Goal: Contribute content: Contribute content

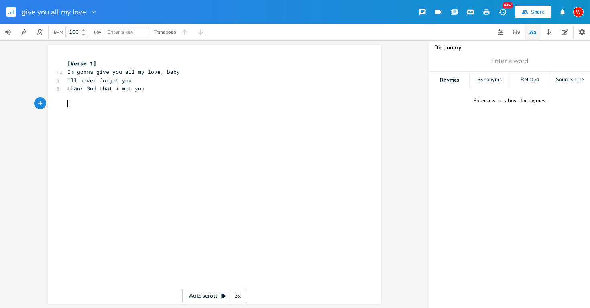
scroll to position [0, 1]
click at [12, 12] on icon "button" at bounding box center [12, 12] width 1 height 3
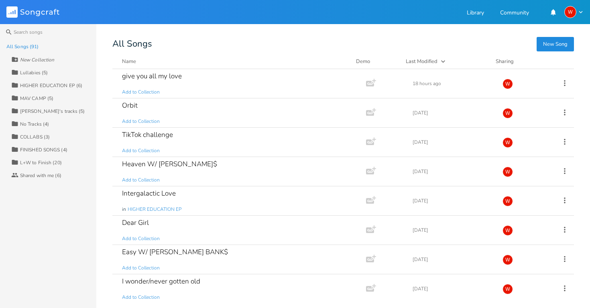
click at [558, 46] on button "New Song" at bounding box center [555, 44] width 37 height 14
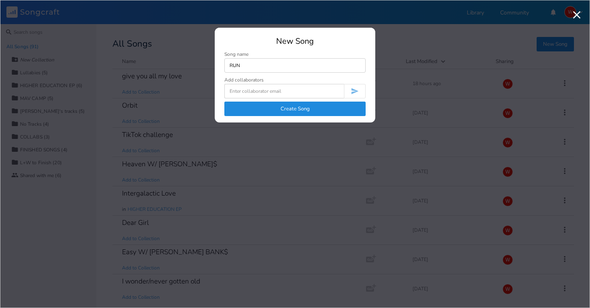
type input "RUN"
click at [315, 104] on button "Create Song" at bounding box center [295, 109] width 141 height 14
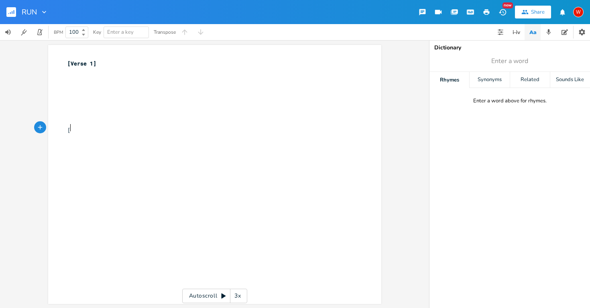
type textarea "[O"
type textarea "Pre-Chorus]"
type textarea "Take a shot for me im sober now"
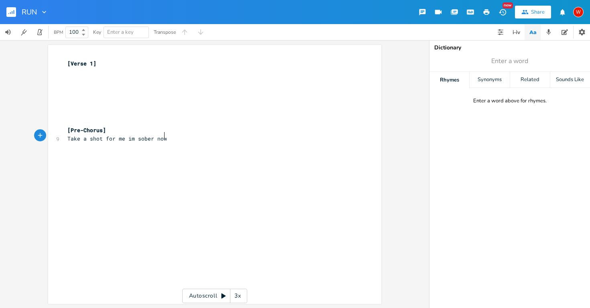
scroll to position [0, 64]
type textarea "i figi"
type textarea "ured out, i l"
type textarea "ll never break"
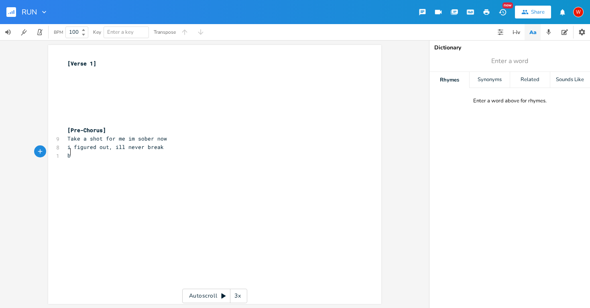
type textarea "bt"
type textarea "ut"
click at [69, 143] on span "i figured out, ill never break" at bounding box center [115, 146] width 96 height 7
type textarea "I"
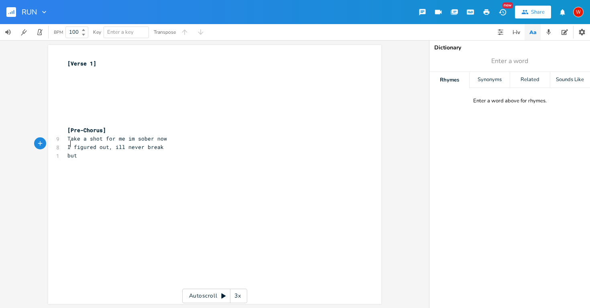
scroll to position [0, 1]
click at [84, 152] on pre "but" at bounding box center [211, 155] width 290 height 8
type textarea "i miss you more and more each day"
type textarea "[Chorus]"
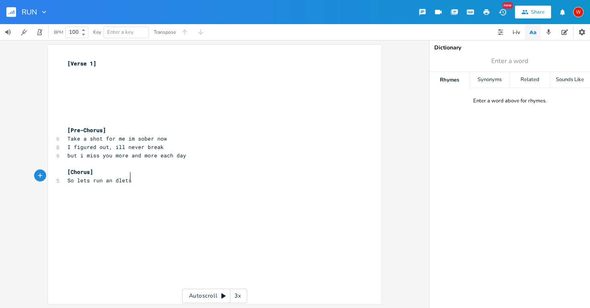
scroll to position [0, 40]
type textarea "So lets run an dlets"
type textarea "d lets run and let s"
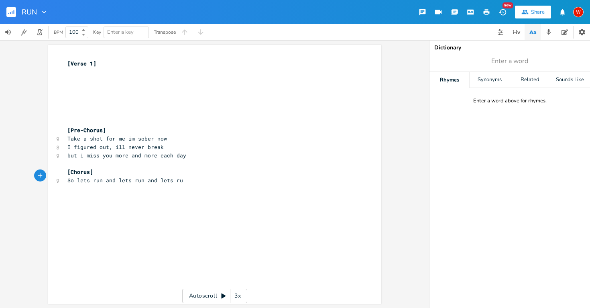
type textarea "s run"
type textarea "i beleive"
type textarea "ieve in us baby"
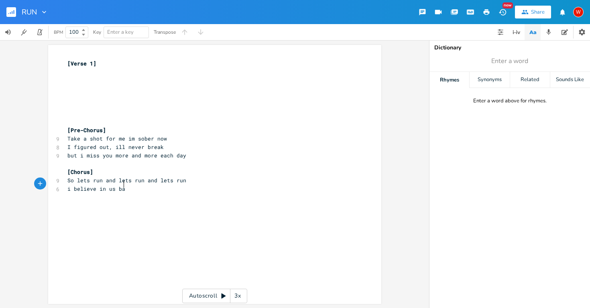
scroll to position [0, 29]
type textarea "forever doesnt"
type textarea "nt seem so cray"
type textarea "zy"
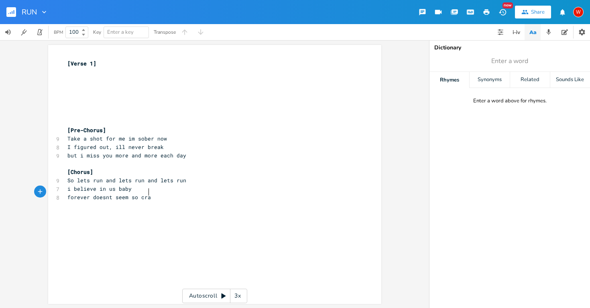
scroll to position [0, 4]
type textarea "S"
type textarea "o lets run let run lets run back to love"
click at [185, 176] on pre "So lets run and lets run and lets run" at bounding box center [211, 180] width 290 height 8
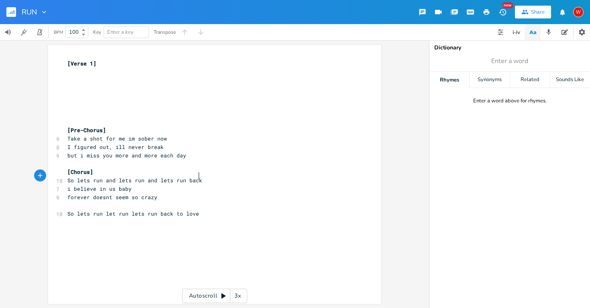
scroll to position [0, 11]
type textarea "back to lave"
type textarea "ove"
click at [200, 211] on pre "So lets run let run lets run back to love" at bounding box center [211, 214] width 290 height 8
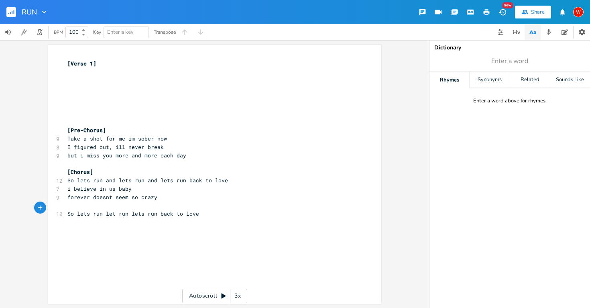
click at [110, 210] on span "So lets run let run lets run back to love" at bounding box center [133, 213] width 132 height 7
type textarea "s"
click at [205, 210] on pre "So lets run lets run lets run back to love" at bounding box center [211, 214] width 290 height 8
click at [104, 210] on span "So lets run lets run lets run back to love" at bounding box center [134, 213] width 135 height 7
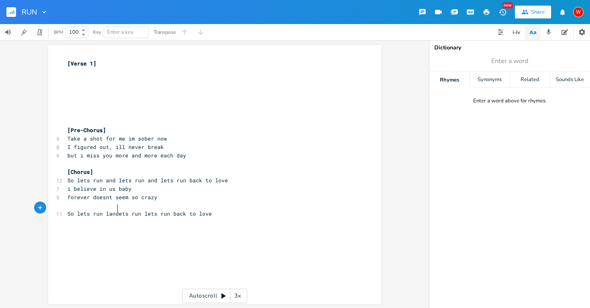
type textarea "and"
type textarea "and l"
click at [131, 210] on span "So lets run and lets run lets run back to love" at bounding box center [141, 213] width 148 height 7
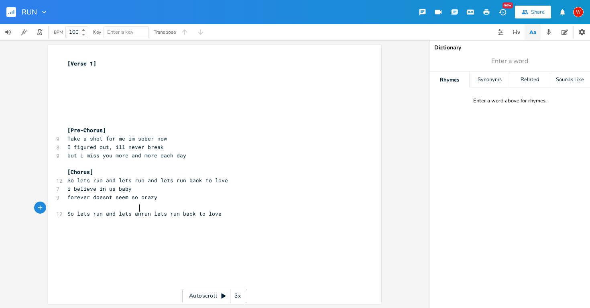
type textarea "and"
click at [232, 210] on pre "So lets run and lets run and lets run back to love" at bounding box center [211, 214] width 290 height 8
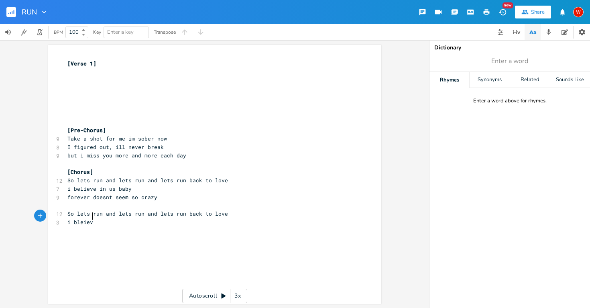
scroll to position [0, 18]
type textarea "i bleieve in us baby"
click at [90, 218] on span "i bleieve in us baby" at bounding box center [99, 221] width 64 height 7
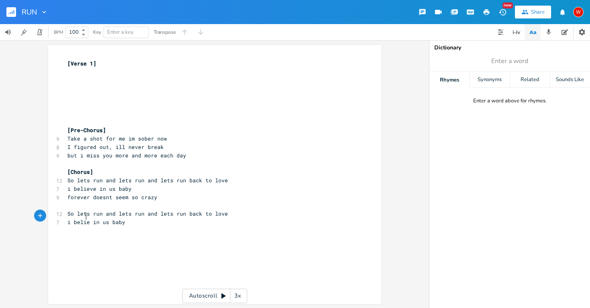
type textarea "eliev"
click at [133, 218] on pre "i believe in us baby" at bounding box center [211, 222] width 290 height 8
type textarea "forever doesnt seem so crazy"
click at [69, 78] on pre "​" at bounding box center [211, 80] width 290 height 8
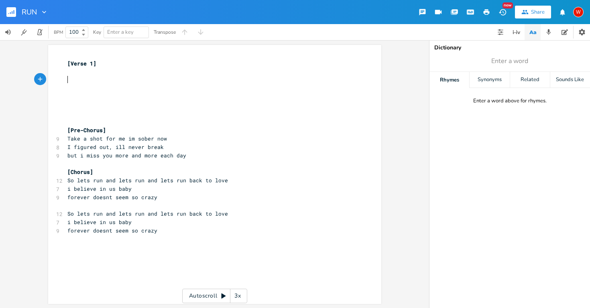
click at [161, 227] on pre "forever doesnt seem so crazy" at bounding box center [211, 231] width 290 height 8
type textarea "Run Run Run"
click at [69, 234] on pre "​" at bounding box center [211, 238] width 290 height 8
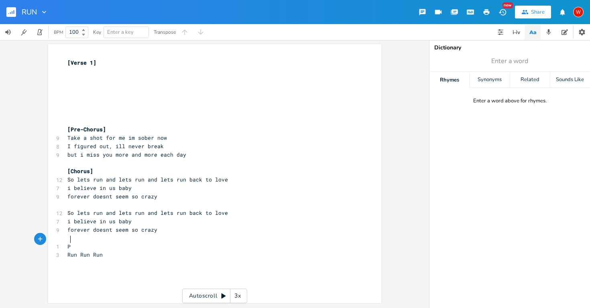
type textarea "Po"
type textarea "[Post-Chorus'"
type textarea "]"
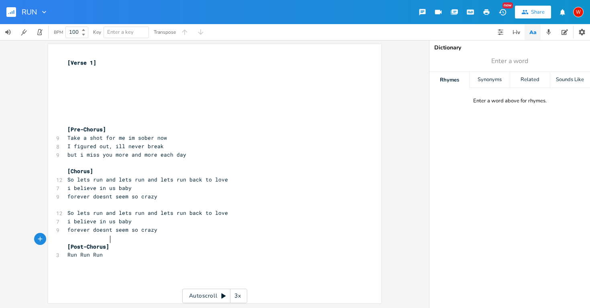
click at [107, 251] on pre "Run Run Run" at bounding box center [211, 255] width 290 height 8
type textarea "Oh"
type textarea "ooooooh"
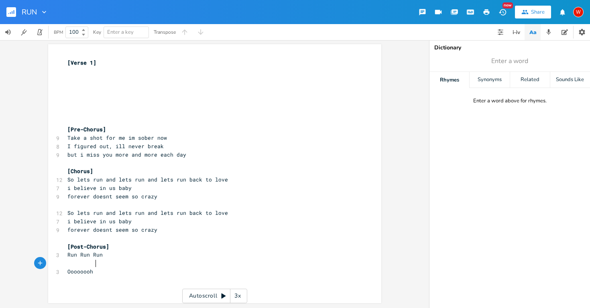
click at [67, 268] on span "Oooooooh" at bounding box center [80, 271] width 26 height 7
click at [98, 259] on pre "Oooooooh" at bounding box center [211, 263] width 290 height 8
type textarea "[Verse 2]"
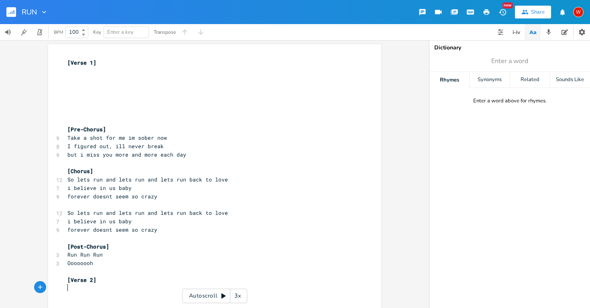
click at [104, 251] on pre "Run Run Run" at bounding box center [211, 255] width 290 height 8
click at [75, 292] on pre "​" at bounding box center [211, 296] width 290 height 8
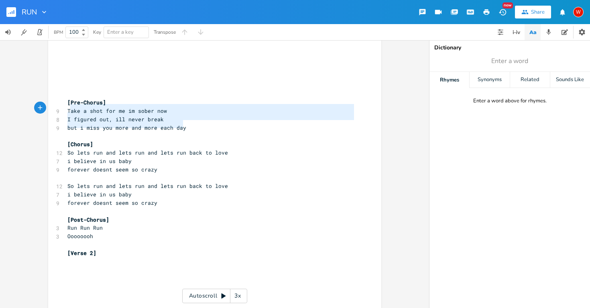
type textarea "[Pre-Chorus] Take a shot for me im sober now I figured out, ill never break but…"
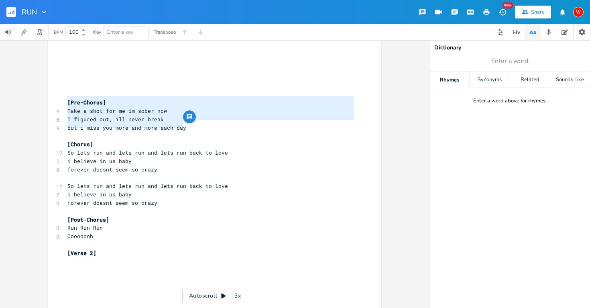
drag, startPoint x: 183, startPoint y: 125, endPoint x: 64, endPoint y: 99, distance: 121.7
click at [66, 99] on div "[Verse 1] ​ ​ ​ ​ ​ ​ ​ [Pre-Chorus] 9 Take a shot for me im sober now 8 I figu…" at bounding box center [211, 170] width 290 height 276
click at [66, 291] on pre "​" at bounding box center [211, 295] width 290 height 8
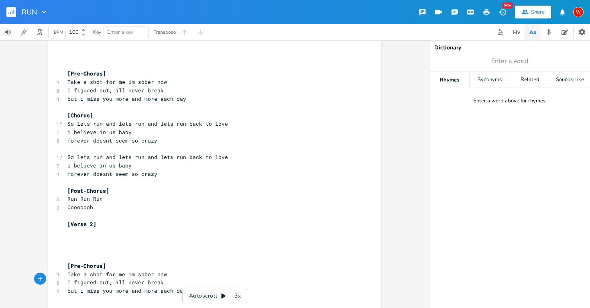
scroll to position [0, 0]
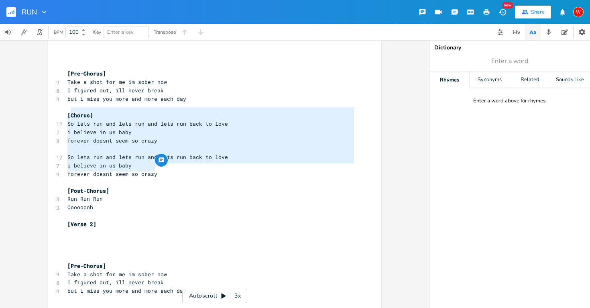
type textarea "[Chorus] So lets run and lets run and lets run back to love i believe in us bab…"
drag, startPoint x: 157, startPoint y: 165, endPoint x: 64, endPoint y: 112, distance: 107.4
click at [66, 112] on div "[Verse 1] ​ ​ ​ ​ ​ ​ ​ [Pre-Chorus] 9 Take a shot for me im sober now 8 I figu…" at bounding box center [211, 153] width 290 height 301
click at [67, 294] on div "x [Verse 1] ​ ​ ​ ​ ​ ​ ​ [Pre-Chorus] 9 Take a shot for me im sober now 8 I fi…" at bounding box center [221, 159] width 310 height 316
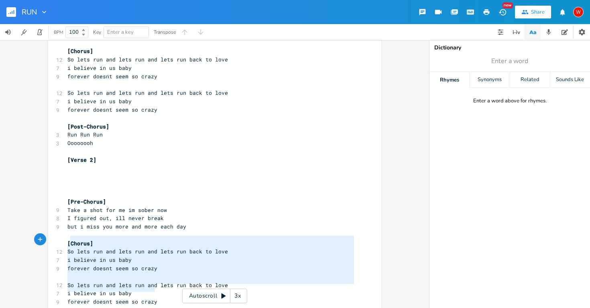
type textarea "So lets run and lets run and lets run back to love i believe in us baby forever…"
drag, startPoint x: 155, startPoint y: 288, endPoint x: 65, endPoint y: 240, distance: 102.4
click at [66, 240] on div "[Verse 1] ​ ​ ​ ​ ​ ​ ​ [Pre-Chorus] 9 Take a shot for me im sober now 8 I figu…" at bounding box center [211, 123] width 290 height 368
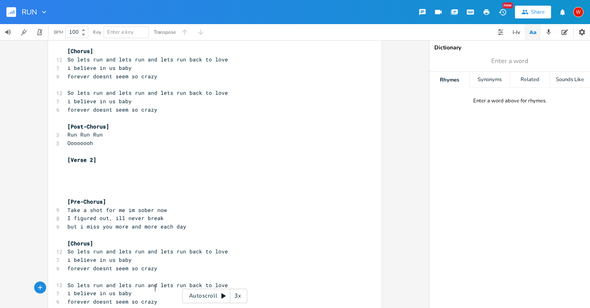
click at [166, 292] on div "x [Verse 1] ​ ​ ​ ​ ​ ​ ​ [Pre-Chorus] 9 Take a shot for me im sober now 8 I fi…" at bounding box center [211, 122] width 290 height 371
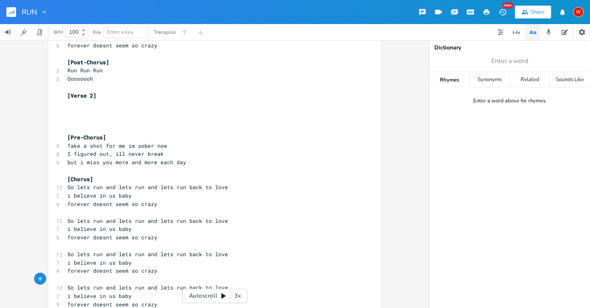
click at [178, 233] on pre "forever doesnt seem so crazy" at bounding box center [211, 237] width 290 height 8
click at [247, 250] on pre "So lets run and lets run and lets run back to love" at bounding box center [211, 254] width 290 height 8
type textarea "(RUN RUN RUN)"
click at [237, 284] on pre "So lets run and lets run and lets run back to love" at bounding box center [211, 288] width 290 height 8
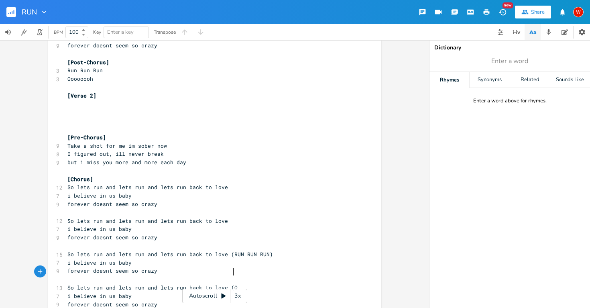
type textarea "(Oh"
type textarea "OOOH's)"
click at [164, 300] on pre "forever doesnt seem so crazy" at bounding box center [211, 304] width 290 height 8
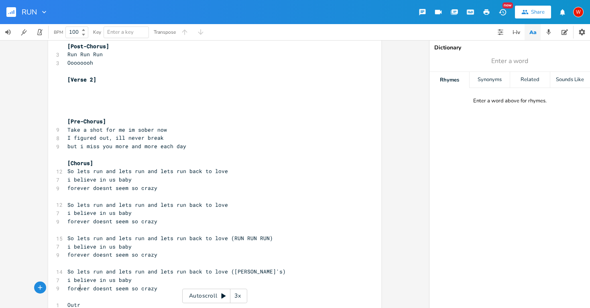
scroll to position [0, 12]
type textarea "Outro"
click at [67, 301] on span "Outro" at bounding box center [75, 304] width 16 height 7
type textarea "["
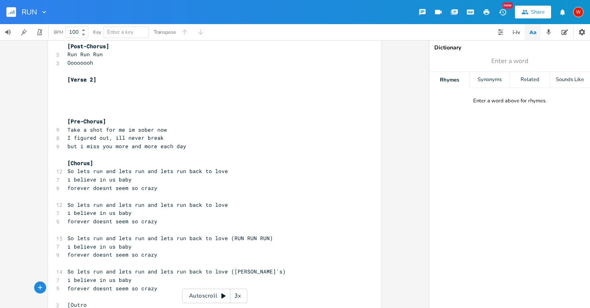
click at [86, 301] on pre "[Outro" at bounding box center [211, 305] width 290 height 8
type textarea "]"
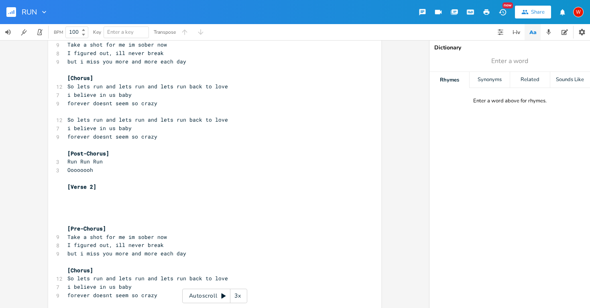
scroll to position [85, 0]
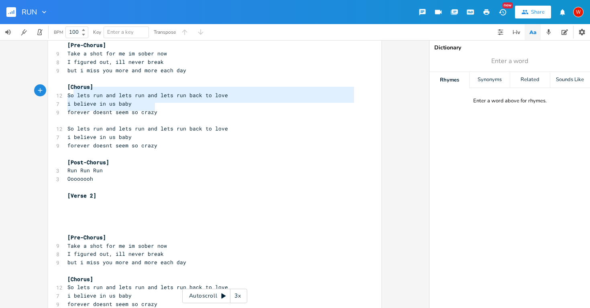
type textarea "So lets run and lets run and lets run back to love i believe in us baby forever…"
drag, startPoint x: 155, startPoint y: 108, endPoint x: 66, endPoint y: 91, distance: 90.7
click at [66, 91] on div "[Verse 1] ​ ​ ​ ​ ​ ​ ​ [Pre-Chorus] 9 Take a shot for me im sober now 8 I figu…" at bounding box center [211, 199] width 290 height 451
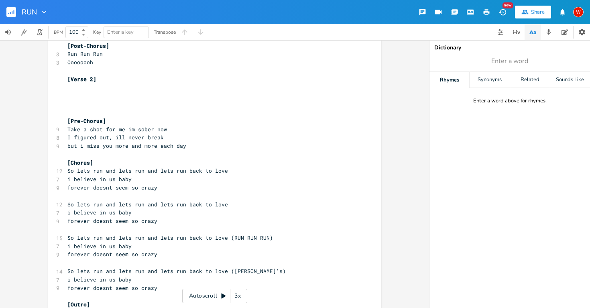
scroll to position [201, 0]
click at [93, 301] on pre "[Outro]" at bounding box center [211, 305] width 290 height 8
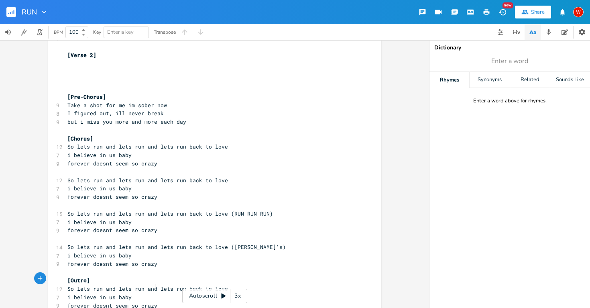
scroll to position [225, 0]
click at [97, 277] on pre "[Outro]" at bounding box center [211, 281] width 290 height 8
click at [68, 277] on span "[Outro]" at bounding box center [78, 280] width 22 height 7
type textarea "QI"
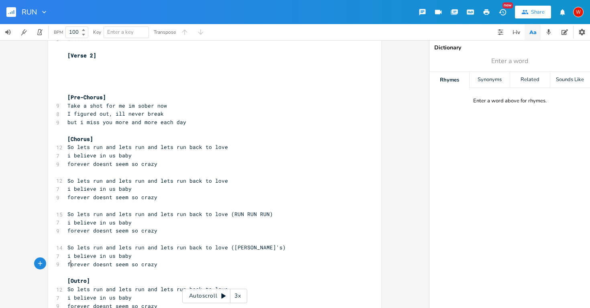
click at [84, 277] on span "[Outro]" at bounding box center [78, 280] width 22 height 7
type textarea "- NORA JONES VIBE"
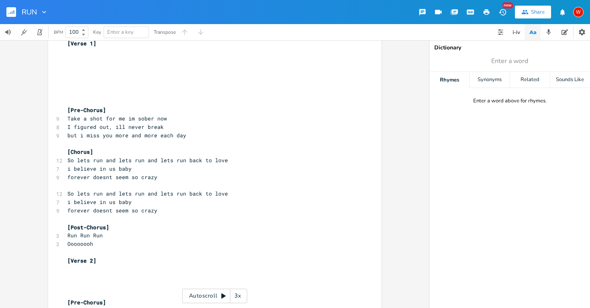
scroll to position [19, 0]
click at [168, 125] on pre "I figured out, ill never break" at bounding box center [211, 128] width 290 height 8
type textarea "WHAT"
type textarea "waht matter"
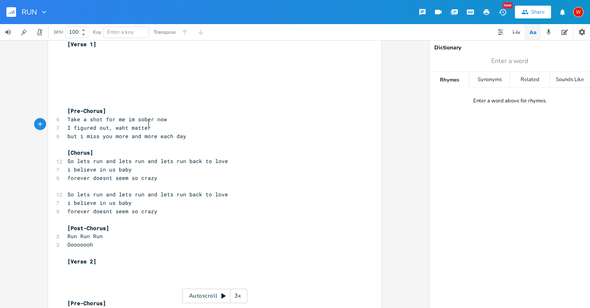
scroll to position [0, 26]
type textarea "hat matters now"
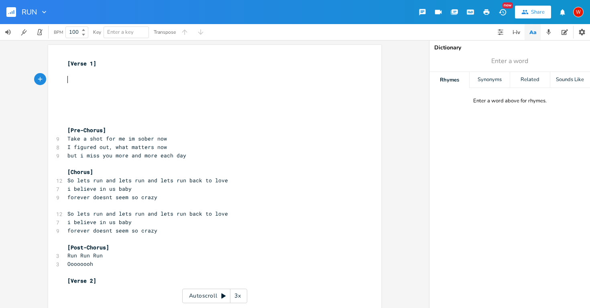
click at [67, 78] on pre "​" at bounding box center [211, 80] width 290 height 8
click at [66, 72] on pre "​" at bounding box center [211, 72] width 290 height 8
type textarea "i lost myself"
type textarea "Dont text me back"
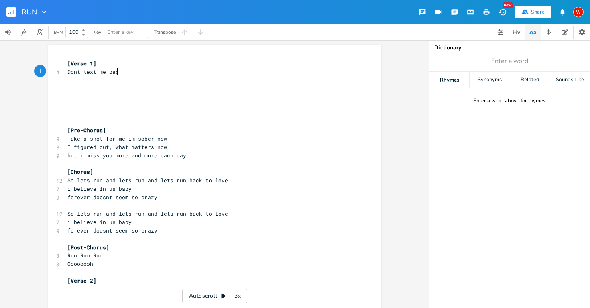
scroll to position [0, 36]
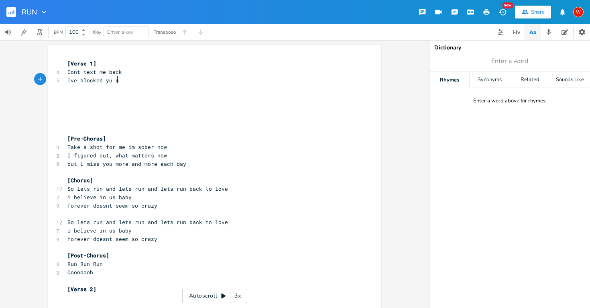
type textarea "Ive blocked yu no"
type textarea "ou now"
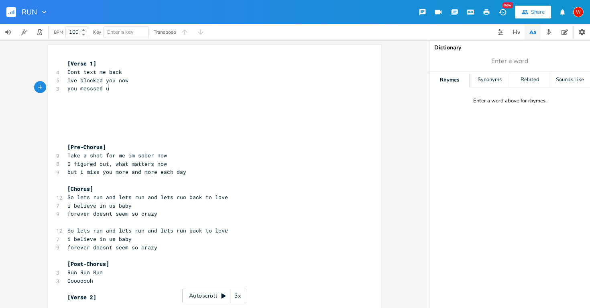
scroll to position [0, 32]
type textarea "you messsed up"
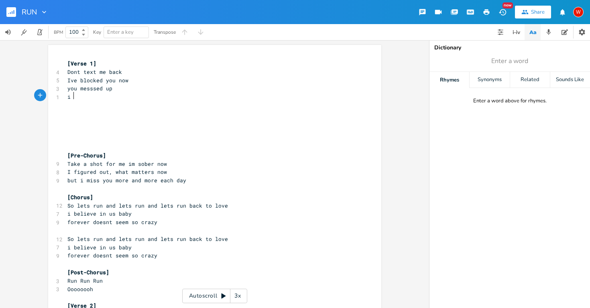
type textarea "i g"
type textarea "figure oi"
type textarea "d it out"
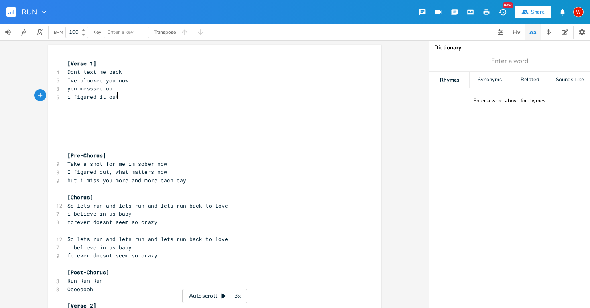
scroll to position [0, 14]
click at [66, 144] on pre "​" at bounding box center [211, 147] width 290 height 8
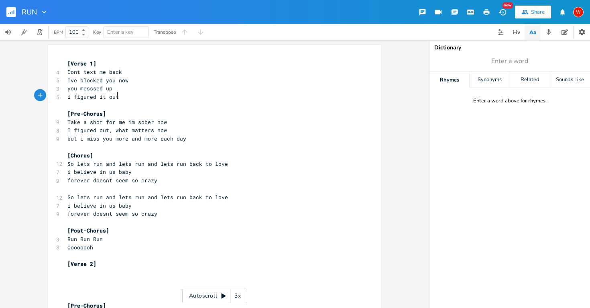
click at [123, 98] on pre "i figured it out" at bounding box center [211, 97] width 290 height 8
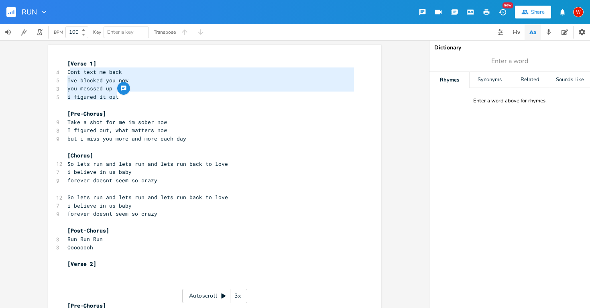
type textarea "Dont text me back Ive blocked you now you messsed up i figured it out"
drag, startPoint x: 121, startPoint y: 95, endPoint x: 64, endPoint y: 73, distance: 61.2
click at [66, 73] on div "[Verse 1] 4 Dont text me back 5 Ive blocked you now 3 you messsed up 5 i figure…" at bounding box center [211, 288] width 290 height 459
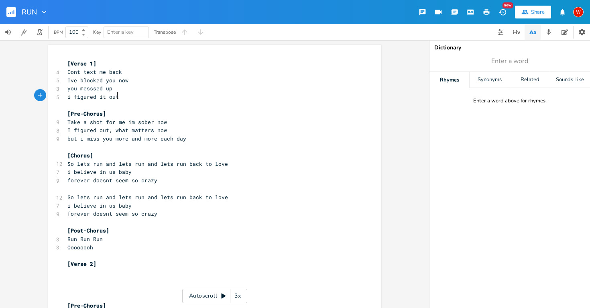
click at [162, 96] on pre "i figured it out" at bounding box center [211, 97] width 290 height 8
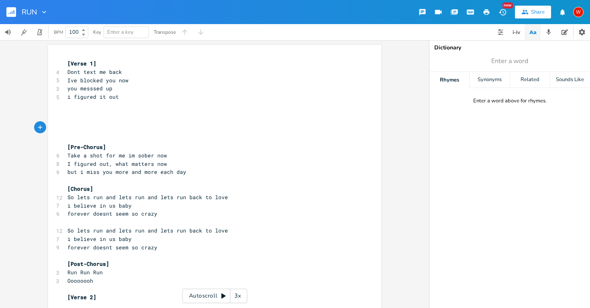
click at [66, 107] on pre "​" at bounding box center [211, 105] width 290 height 8
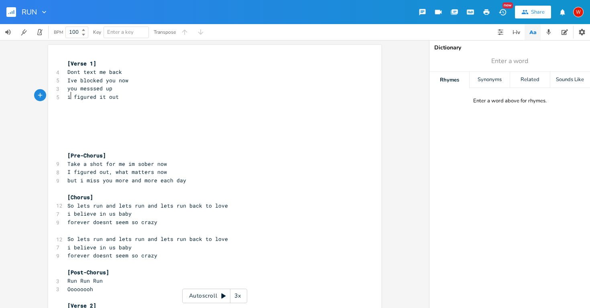
click at [67, 96] on span "i figured it out" at bounding box center [92, 96] width 51 height 7
type textarea "ll"
click at [130, 96] on pre "ill figured it out" at bounding box center [211, 97] width 290 height 8
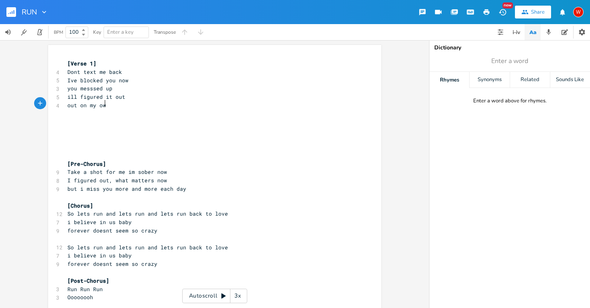
type textarea "out on my own"
click at [100, 90] on span "you messsed up" at bounding box center [89, 88] width 45 height 7
type textarea "it"
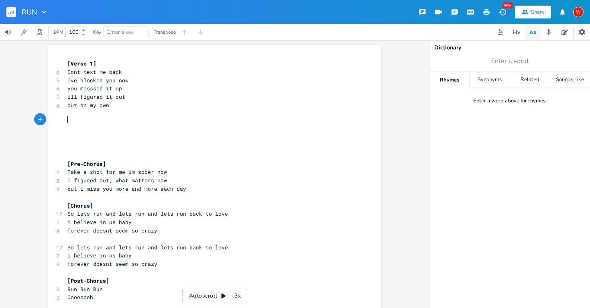
click at [102, 118] on pre "​" at bounding box center [211, 122] width 290 height 8
click at [100, 98] on span "ill figured it out" at bounding box center [96, 96] width 58 height 7
click at [78, 104] on span "out on my own" at bounding box center [88, 105] width 42 height 7
type textarea "ill figure it out"
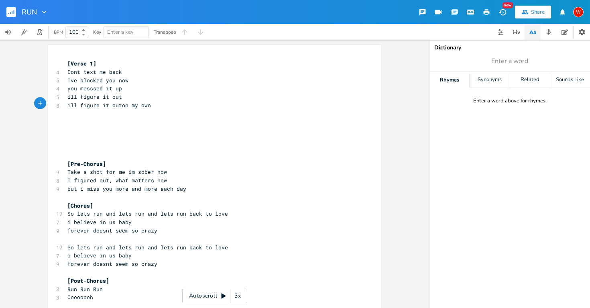
scroll to position [0, 29]
click at [108, 119] on pre "​" at bounding box center [211, 122] width 290 height 8
click at [152, 105] on pre "ill figure it out on my own" at bounding box center [211, 105] width 290 height 8
type textarea "alone"
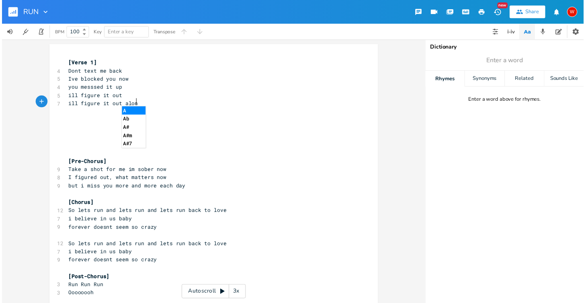
scroll to position [0, 11]
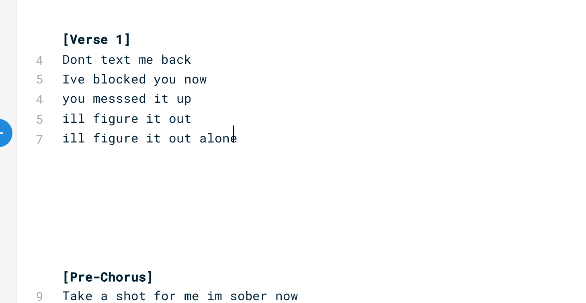
click at [65, 85] on span "you messsed it up" at bounding box center [92, 88] width 55 height 7
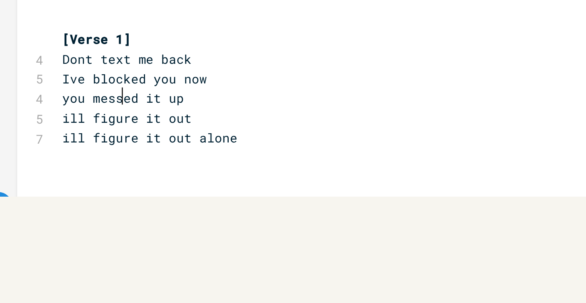
click at [91, 84] on pre "you messed it up" at bounding box center [208, 88] width 290 height 8
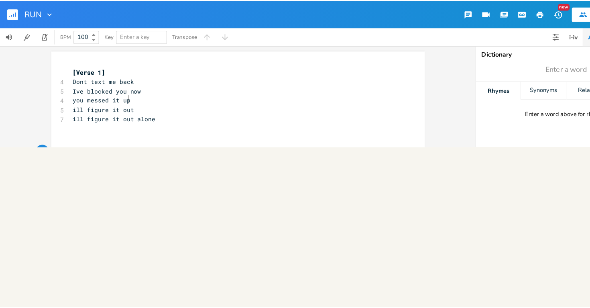
scroll to position [0, 0]
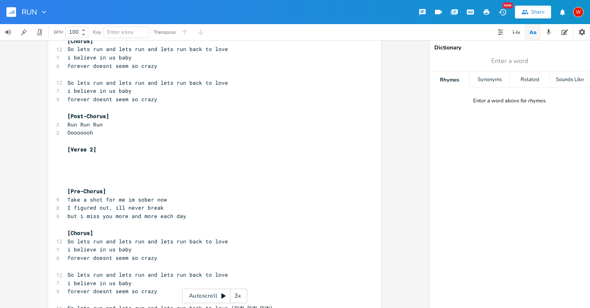
scroll to position [202, 0]
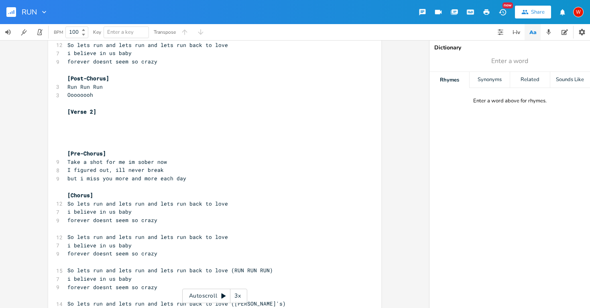
click at [67, 125] on pre "​" at bounding box center [211, 129] width 290 height 8
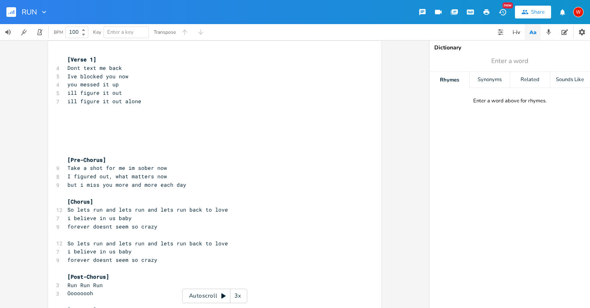
scroll to position [0, 0]
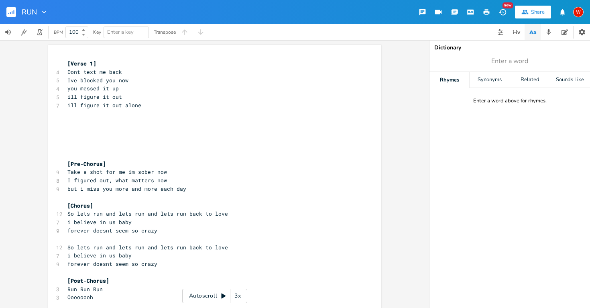
click at [67, 114] on span "​" at bounding box center [67, 113] width 0 height 7
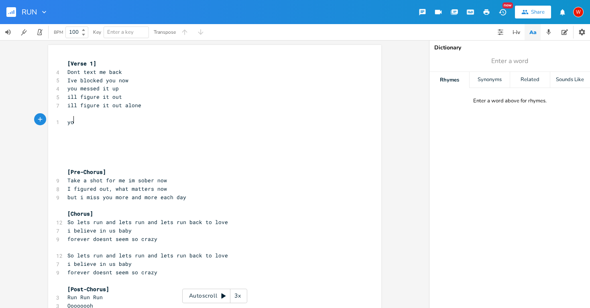
type textarea "yoi"
type textarea "u said to me"
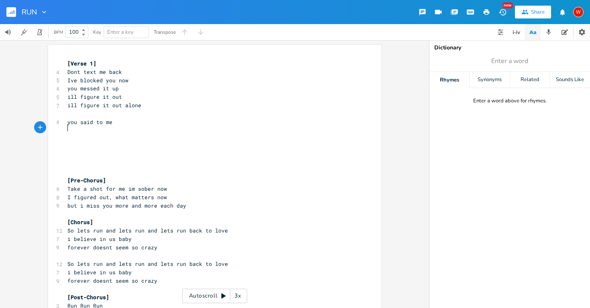
type textarea "u"
type textarea "you would never leave"
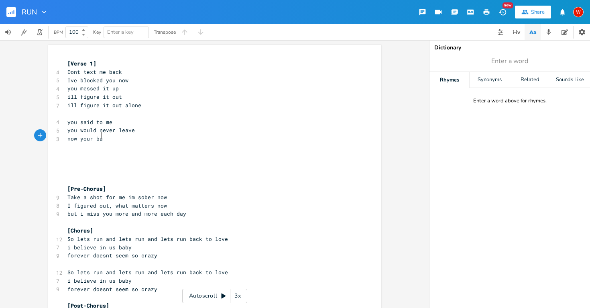
type textarea "now your bac"
type textarea "it was toxic then i lost it"
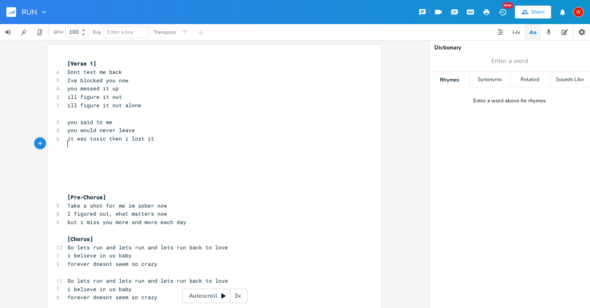
click at [125, 136] on span "it was toxic then i lost it" at bounding box center [110, 138] width 87 height 7
type textarea "i"
click at [153, 135] on pre "it was toxic then i lost it" at bounding box center [211, 139] width 290 height 8
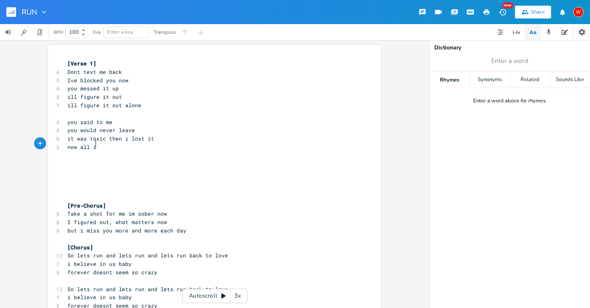
type textarea "now all im"
type textarea "im all over the place"
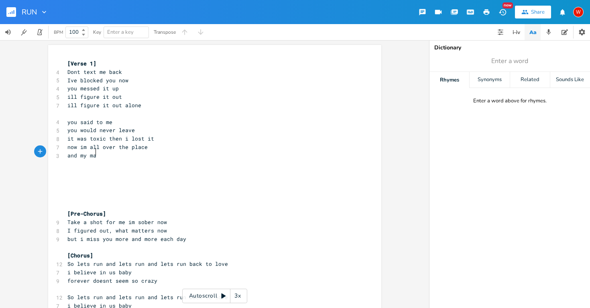
type textarea "and my mar"
click at [115, 143] on span "now im all over the place" at bounding box center [107, 146] width 80 height 7
click at [76, 154] on pre "and" at bounding box center [211, 155] width 290 height 8
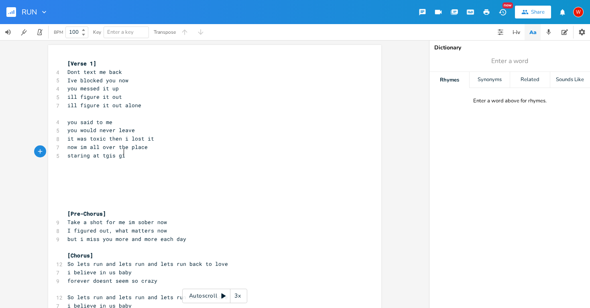
type textarea "staring at tgis gin"
type textarea "he"
type textarea "is gin amd tono"
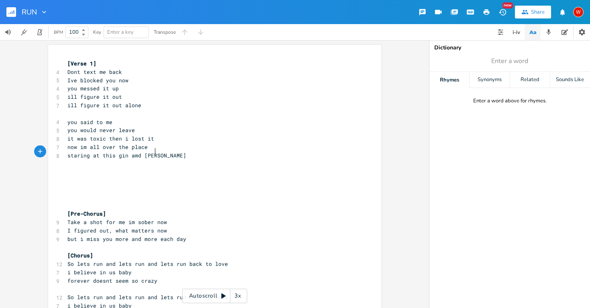
type textarea "ic"
click at [135, 153] on span "staring at this gin amd tonic" at bounding box center [113, 155] width 93 height 7
type textarea "n"
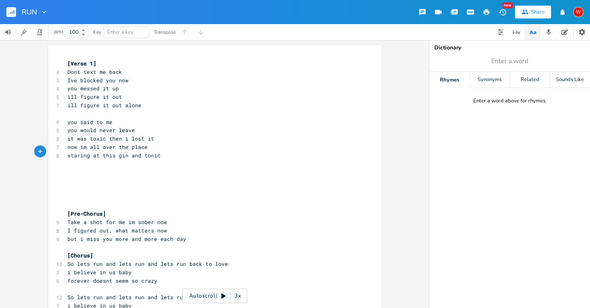
click at [67, 202] on pre "​" at bounding box center [211, 206] width 290 height 8
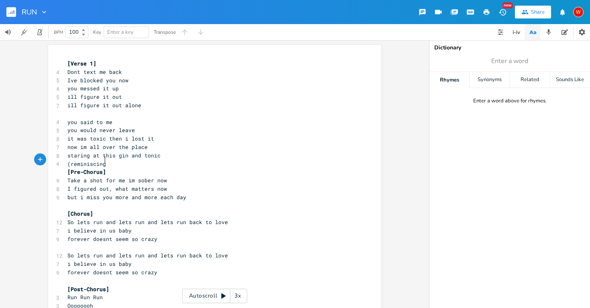
type textarea "(reminiscing)"
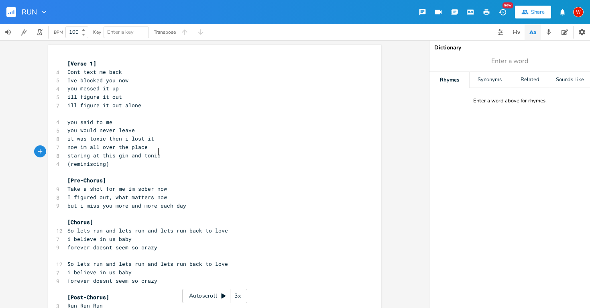
click at [156, 154] on pre "staring at this gin and tonic" at bounding box center [211, 155] width 290 height 8
type textarea "s"
click at [113, 160] on pre "(reminiscing)" at bounding box center [211, 164] width 290 height 8
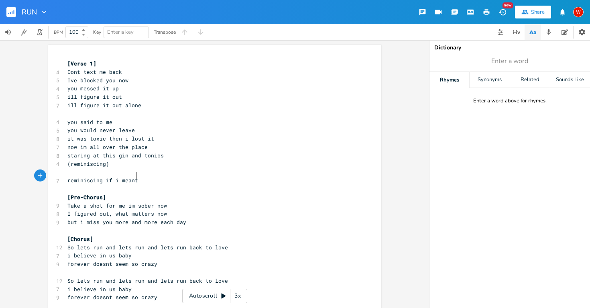
scroll to position [0, 42]
type textarea "reminiscing if i meant it"
click at [150, 176] on pre "reminiscing if i meant it" at bounding box center [211, 180] width 290 height 8
type textarea ")"
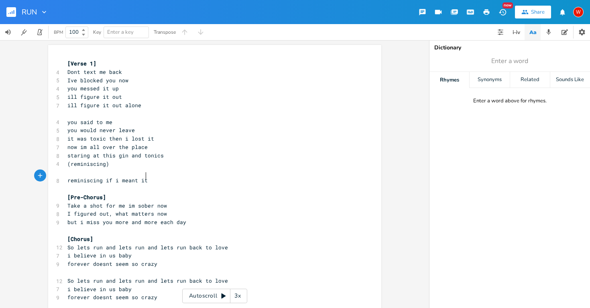
scroll to position [0, 2]
click at [67, 177] on span "reminiscing if i meant it)" at bounding box center [109, 180] width 84 height 7
type textarea "("
type textarea "(reminiscing if i meant it)"
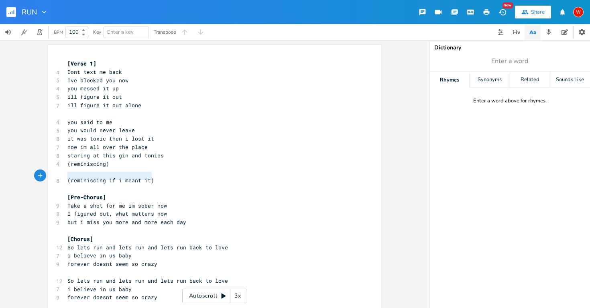
drag, startPoint x: 151, startPoint y: 177, endPoint x: 63, endPoint y: 178, distance: 88.0
click at [66, 178] on pre "(reminiscing if i meant it)" at bounding box center [211, 180] width 290 height 8
click at [156, 144] on pre "now im all over the place" at bounding box center [211, 147] width 290 height 8
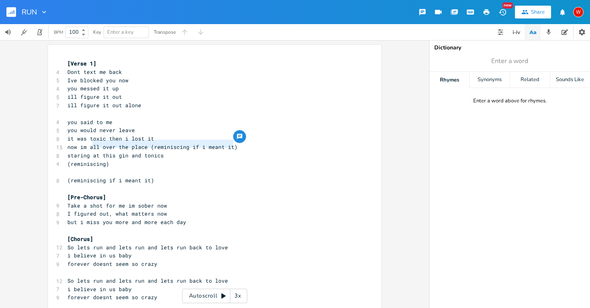
type textarea "w im all over the place (reminiscing if i meant it)"
drag, startPoint x: 233, startPoint y: 142, endPoint x: 69, endPoint y: 146, distance: 163.9
click at [69, 146] on pre "now im all over the place (reminiscing if i meant it)" at bounding box center [211, 147] width 290 height 8
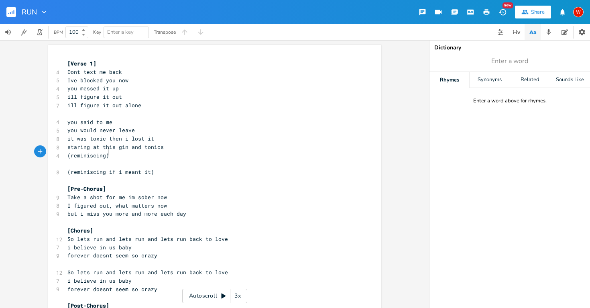
click at [124, 155] on pre "(reminiscing)" at bounding box center [211, 155] width 290 height 8
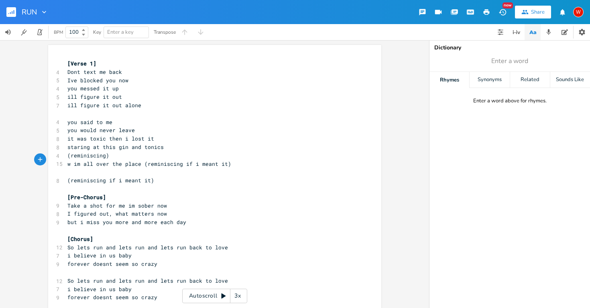
click at [71, 161] on span "w im all over the place (reminiscing if i meant it)" at bounding box center [149, 163] width 164 height 7
click at [137, 160] on span "im all over the place (reminiscing if i meant it)" at bounding box center [145, 163] width 157 height 7
click at [148, 160] on pre "reminiscing if i meant it)" at bounding box center [211, 164] width 290 height 8
click at [104, 152] on span "(reminiscing)" at bounding box center [88, 155] width 42 height 7
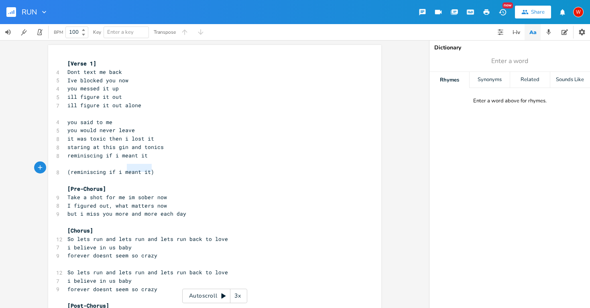
type textarea "ing if i meant it)"
type textarea "(reminiscing if i meant it)"
drag, startPoint x: 153, startPoint y: 168, endPoint x: 63, endPoint y: 170, distance: 90.8
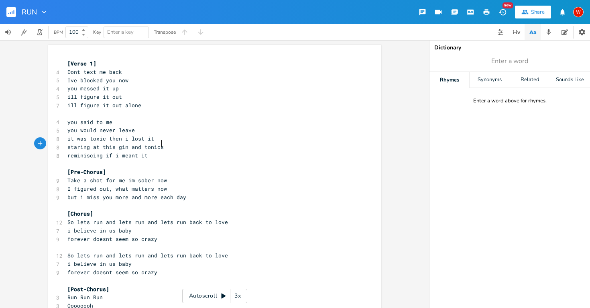
click at [159, 143] on pre "staring at this gin and tonics" at bounding box center [211, 147] width 290 height 8
click at [179, 185] on pre "I figured out, what matters now" at bounding box center [211, 189] width 290 height 8
type textarea "*what ne=="
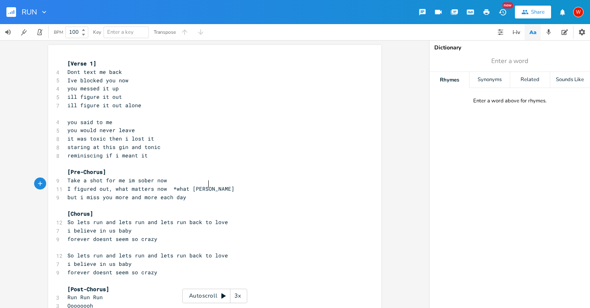
type textarea "mattee"
type textarea "r"
type textarea "er"
type textarea "s ri=="
type textarea "to ne"
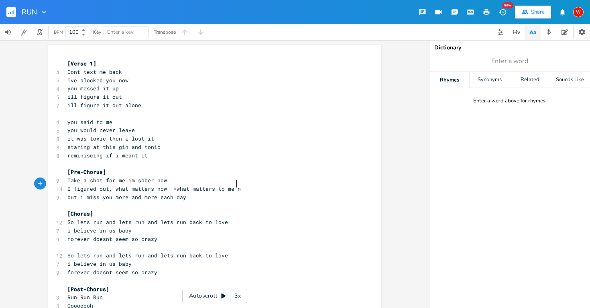
type textarea "me no"
type textarea "*what matters to me"
drag, startPoint x: 230, startPoint y: 184, endPoint x: 166, endPoint y: 184, distance: 63.9
click at [166, 185] on span "I figured out, what matters now *what matters to me" at bounding box center [150, 188] width 167 height 7
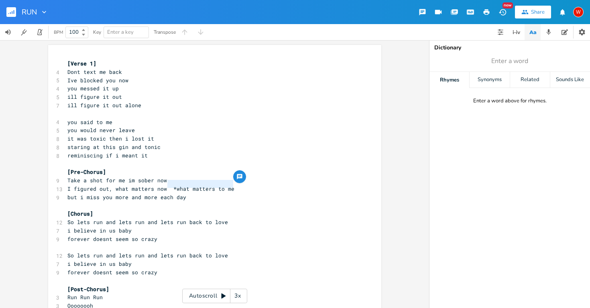
click at [256, 194] on pre "but i miss you more and more each day" at bounding box center [211, 197] width 290 height 8
type textarea "​"
type textarea "really counts"
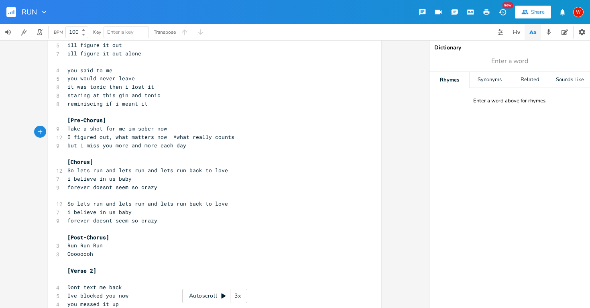
scroll to position [90, 0]
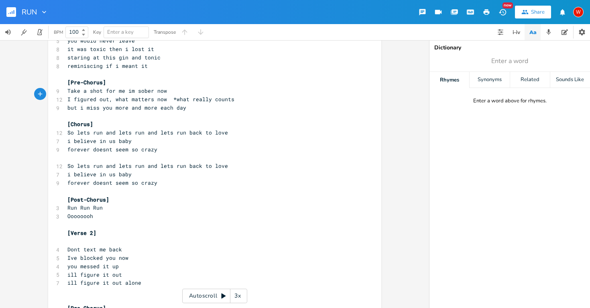
click at [102, 212] on pre "Oooooooh" at bounding box center [211, 216] width 290 height 8
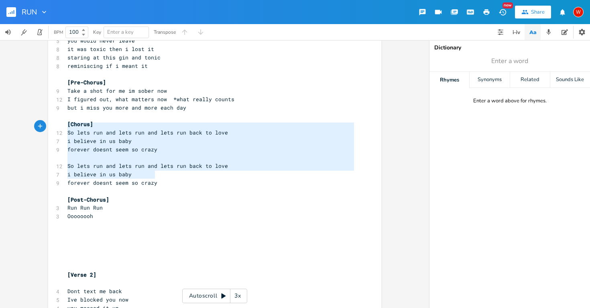
type textarea "[Chorus] So lets run and lets run and lets run back to love i believe in us bab…"
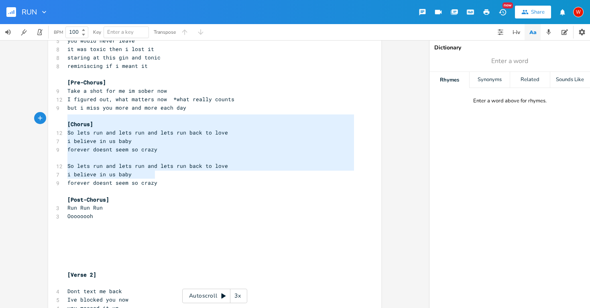
drag, startPoint x: 159, startPoint y: 176, endPoint x: 63, endPoint y: 115, distance: 113.7
click at [66, 115] on div "[Verse 1] 4 Dont text me back 5 Ive blocked you now 4 you messed it up 5 ill fi…" at bounding box center [211, 266] width 290 height 593
click at [68, 229] on pre "​" at bounding box center [211, 233] width 290 height 8
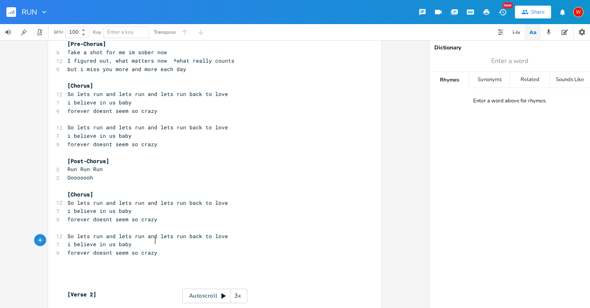
scroll to position [130, 0]
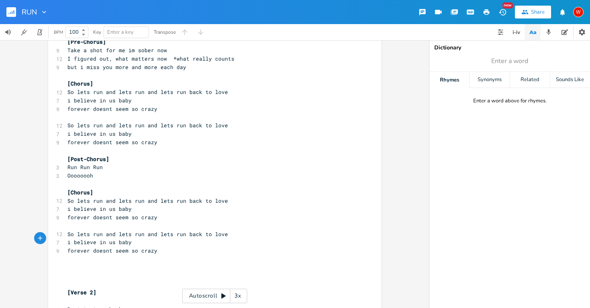
click at [66, 280] on pre "​" at bounding box center [211, 284] width 290 height 8
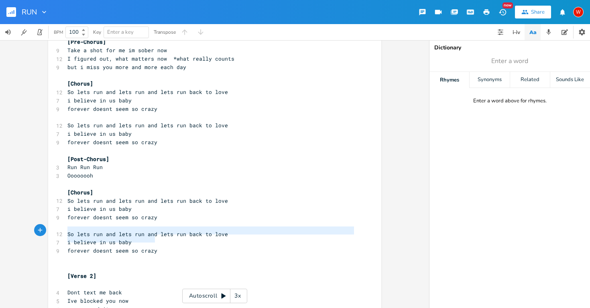
type textarea "So lets run and lets run and lets run back to love i believe in us baby forever…"
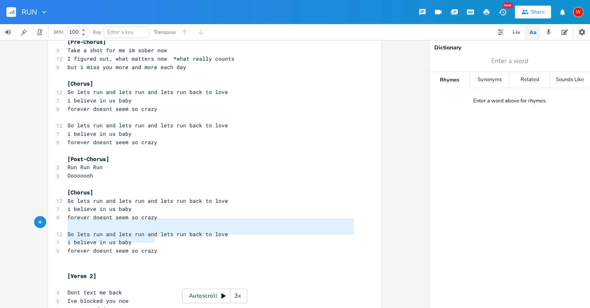
drag, startPoint x: 156, startPoint y: 237, endPoint x: 64, endPoint y: 221, distance: 93.8
click at [66, 221] on div "[Verse 1] 4 Dont text me back 5 Ive blocked you now 4 you messed it up 5 ill fi…" at bounding box center [211, 246] width 290 height 635
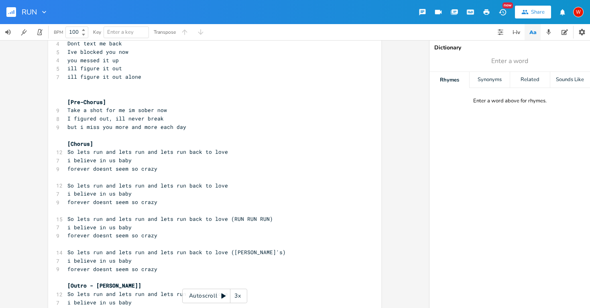
scroll to position [0, 0]
click at [170, 265] on pre "forever doesnt seem so crazy" at bounding box center [211, 269] width 290 height 8
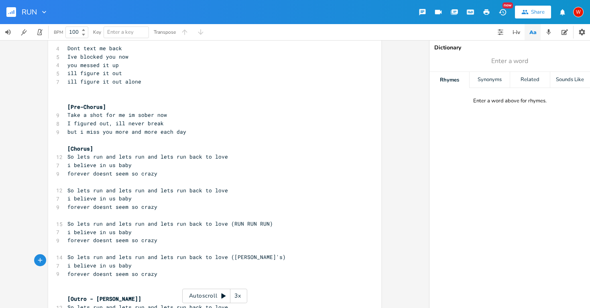
paste textarea "y"
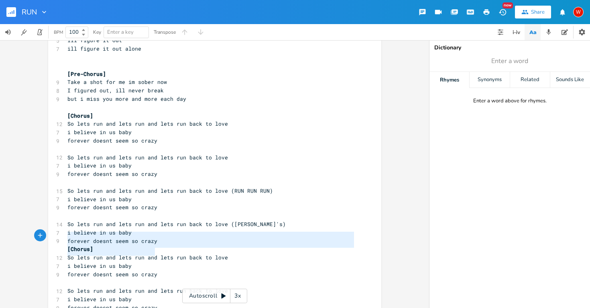
type textarea "[Chorus] So lets run and lets run and lets run back to love i believe in us bab…"
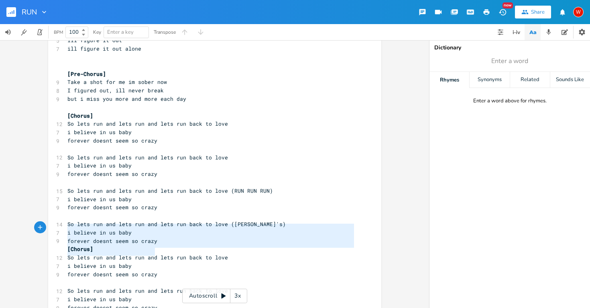
drag, startPoint x: 161, startPoint y: 252, endPoint x: 64, endPoint y: 229, distance: 99.8
click at [66, 229] on div "[Verse 1] 4 Dont text me back 5 Ive blocked you now 4 you messed it up 5 ill fi…" at bounding box center [211, 20] width 290 height 668
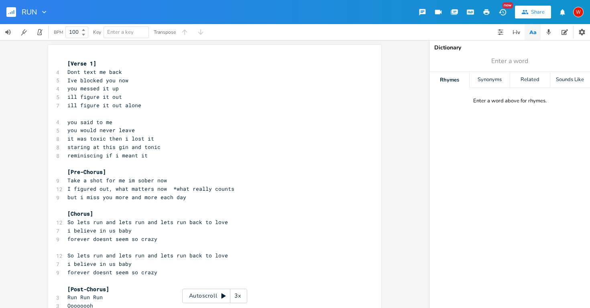
scroll to position [0, 0]
click at [174, 144] on pre "staring at this gin and tonic" at bounding box center [211, 147] width 290 height 8
type textarea "*rum and tonic"
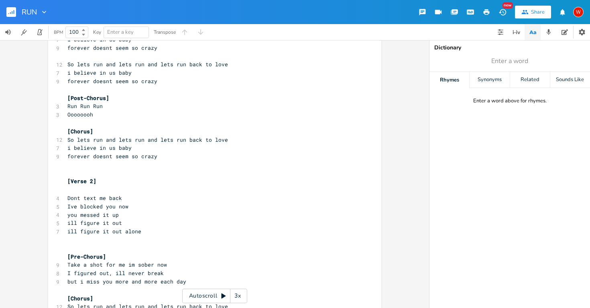
scroll to position [188, 0]
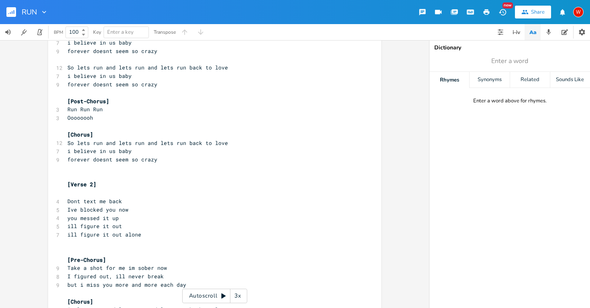
click at [67, 189] on pre "​" at bounding box center [211, 193] width 290 height 8
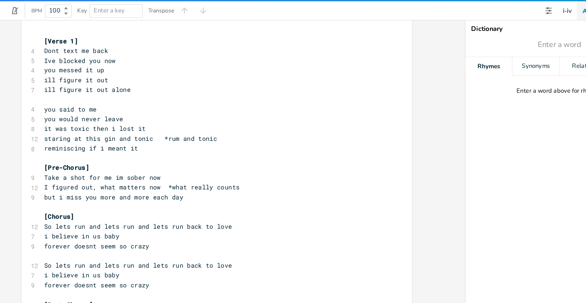
scroll to position [5, 0]
click at [65, 121] on span "you would never leave" at bounding box center [98, 124] width 67 height 7
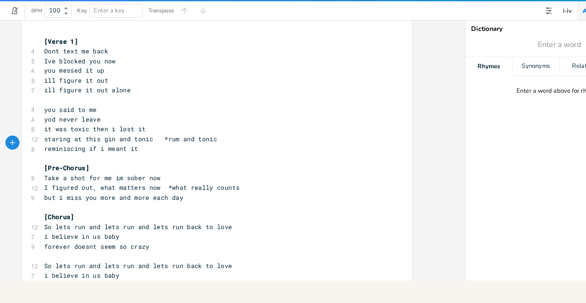
type textarea "u"
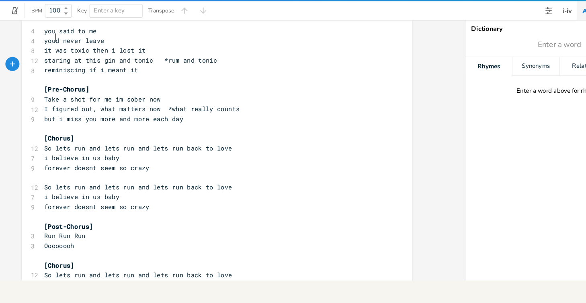
scroll to position [72, 0]
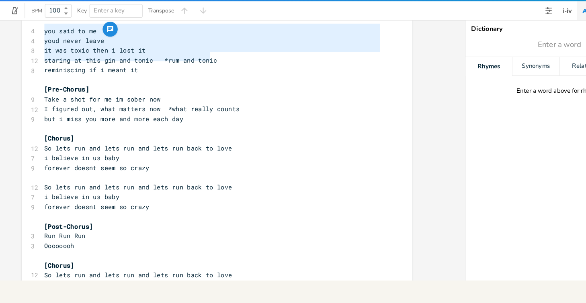
type textarea "you said to me youd never leave it was toxic then i lost it staring at this gin…"
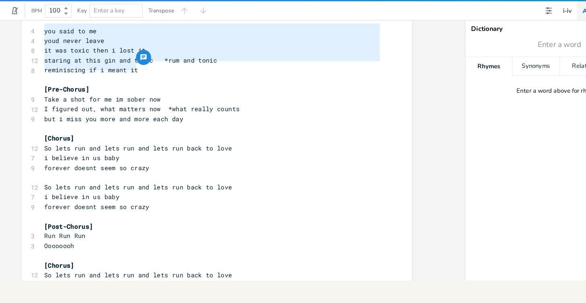
drag, startPoint x: 35, startPoint y: 25, endPoint x: 179, endPoint y: 54, distance: 146.8
click at [179, 54] on div "[Verse 1] 4 Dont text me back 5 Ive blocked you now 4 you messed it up 5 ill fi…" at bounding box center [208, 300] width 290 height 627
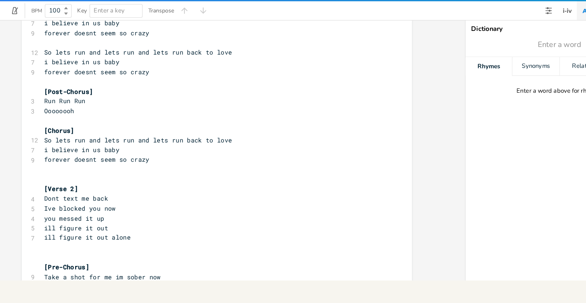
scroll to position [189, 0]
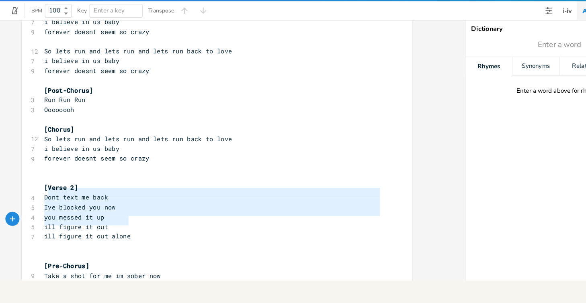
type textarea "Dont text me back Ive blocked you now you messed it up ill figure it out ill fi…"
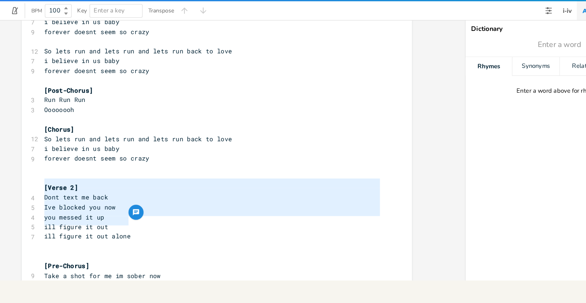
drag, startPoint x: 111, startPoint y: 192, endPoint x: 36, endPoint y: 157, distance: 82.8
click at [63, 157] on div "[Verse 1] 4 Dont text me back 5 Ive blocked you now 4 you messed it up 5 ill fi…" at bounding box center [208, 184] width 290 height 627
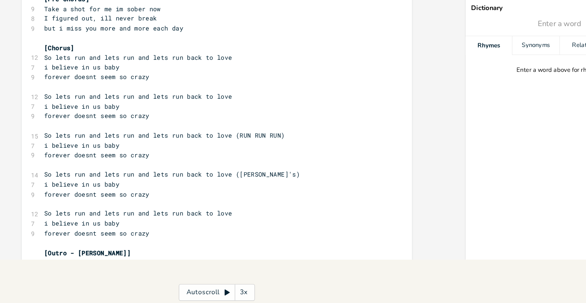
scroll to position [398, 0]
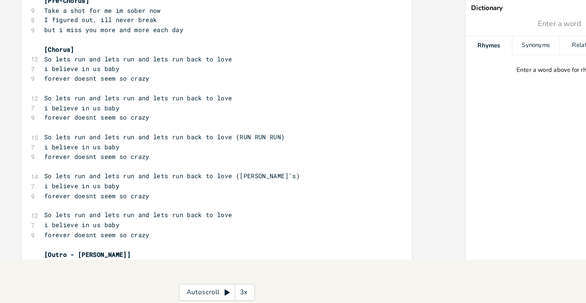
click at [137, 238] on pre "forever doesnt seem so crazy" at bounding box center [208, 242] width 290 height 8
type textarea "i wanna wanna go where you go"
click at [123, 246] on pre "​" at bounding box center [208, 250] width 290 height 8
type textarea "no matter how far you roam"
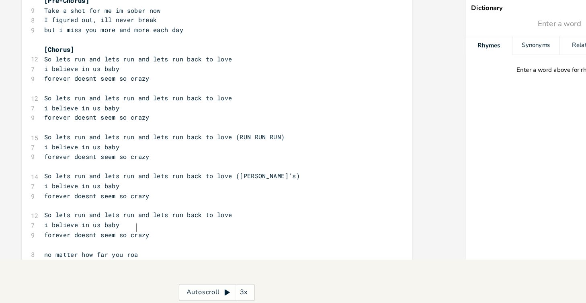
scroll to position [0, 55]
click at [137, 263] on pre "i wanna wanna go where you go" at bounding box center [208, 267] width 290 height 8
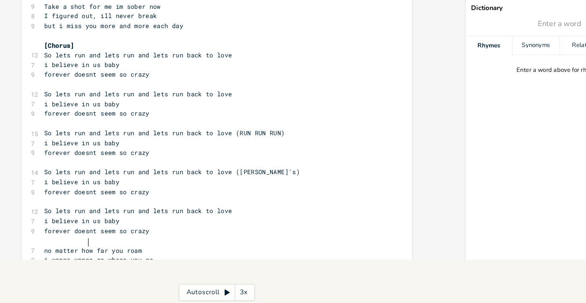
type textarea "i will alwats"
type textarea "ys be you"
type textarea "r home"
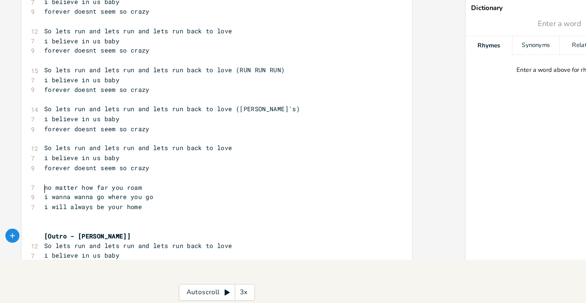
scroll to position [455, 0]
type textarea "to me youll always home"
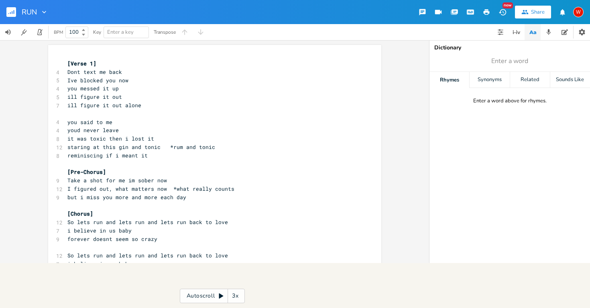
scroll to position [0, 0]
click at [37, 12] on div at bounding box center [42, 12] width 11 height 8
click at [55, 20] on span "Edit Rename" at bounding box center [52, 23] width 25 height 6
type input "Run x DQ"
click at [9, 12] on rect "button" at bounding box center [11, 12] width 10 height 10
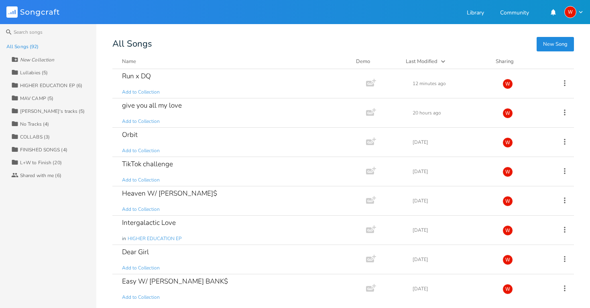
click at [556, 42] on button "New Song" at bounding box center [555, 44] width 37 height 14
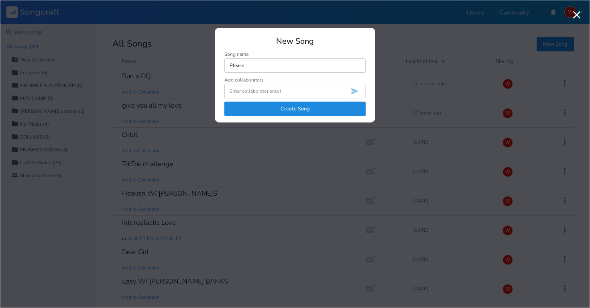
type input "Please"
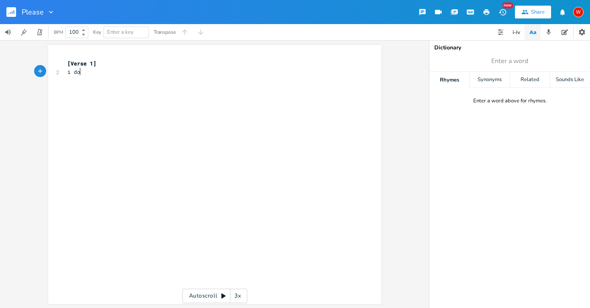
type textarea "i dont"
type textarea "told you million time b"
type textarea "bfelor"
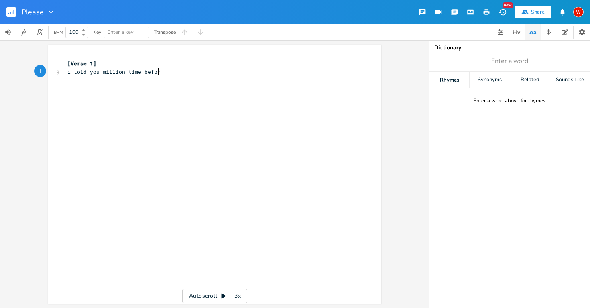
type textarea "efpre"
type textarea "ore"
type textarea "fore"
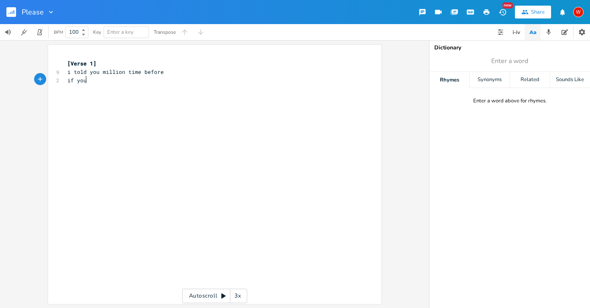
type textarea "if youu"
type textarea "walk out that door"
type textarea "leave your keys wit"
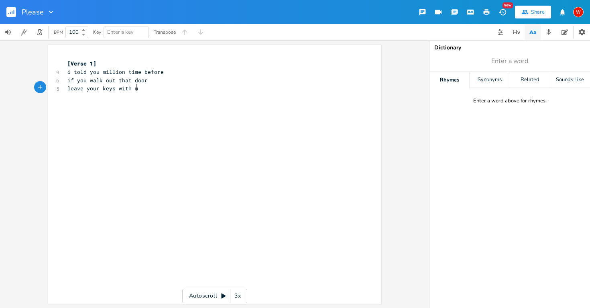
type textarea "th me"
type textarea "dont come running back for more"
click at [170, 95] on pre "dont come running back for more" at bounding box center [211, 97] width 290 height 8
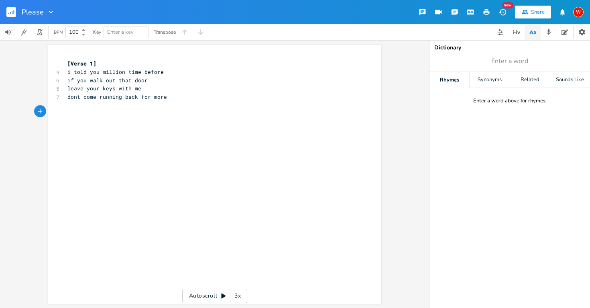
type textarea "O"
type textarea "So please please please have mercy on me"
type textarea "i can be your sexy seniorita"
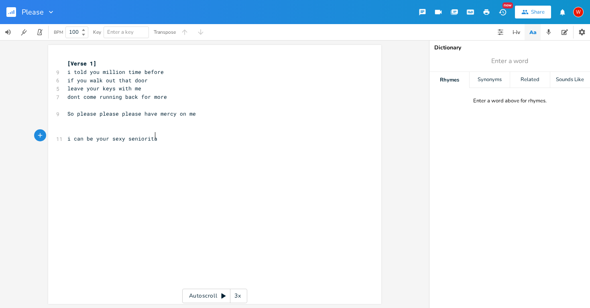
click at [20, 10] on button "button" at bounding box center [14, 11] width 16 height 19
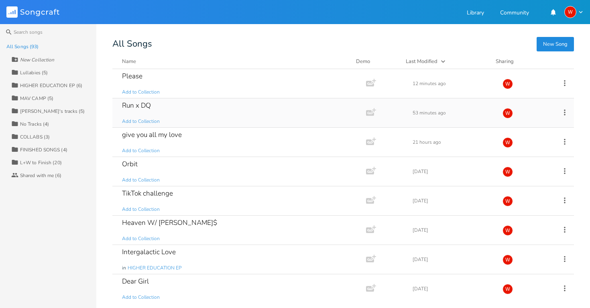
click at [212, 112] on div "Run x DQ Add to Collection" at bounding box center [237, 112] width 231 height 29
